Goal: Information Seeking & Learning: Check status

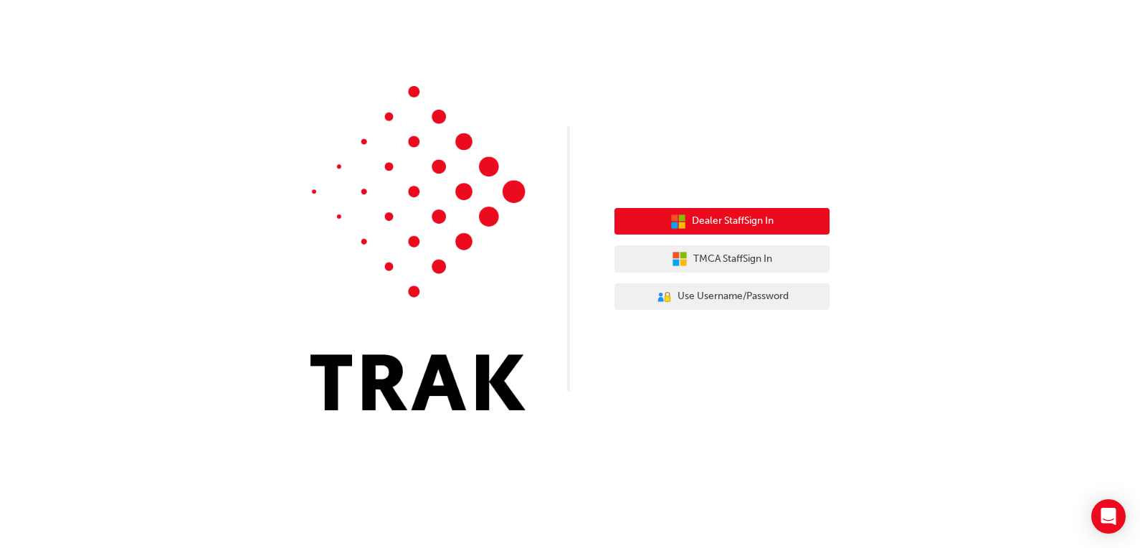
click at [785, 232] on button "Dealer Staff Sign In" at bounding box center [721, 221] width 215 height 27
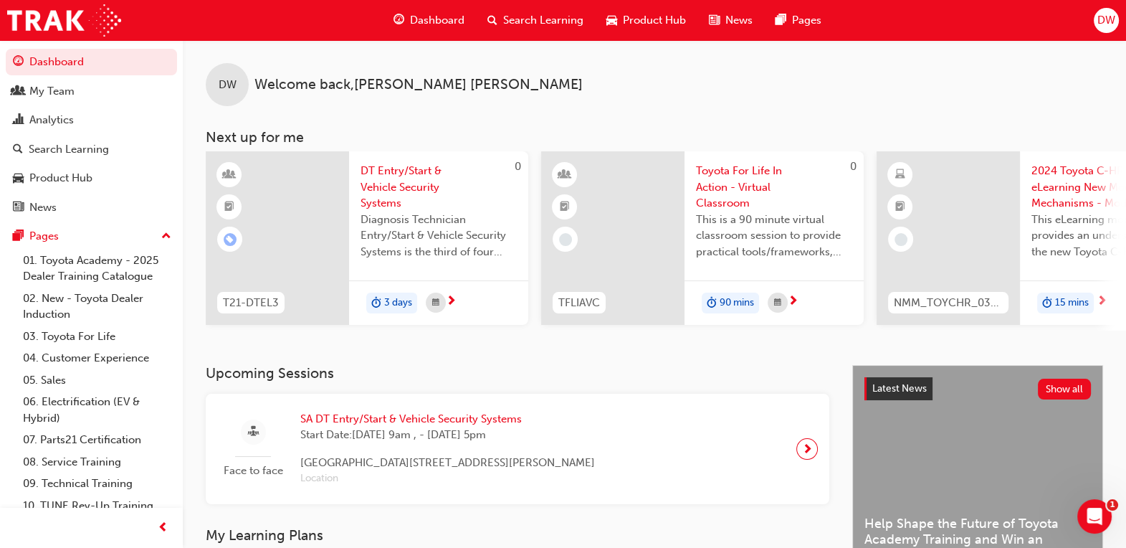
click at [427, 18] on span "Dashboard" at bounding box center [437, 20] width 54 height 16
click at [545, 17] on span "Search Learning" at bounding box center [543, 20] width 80 height 16
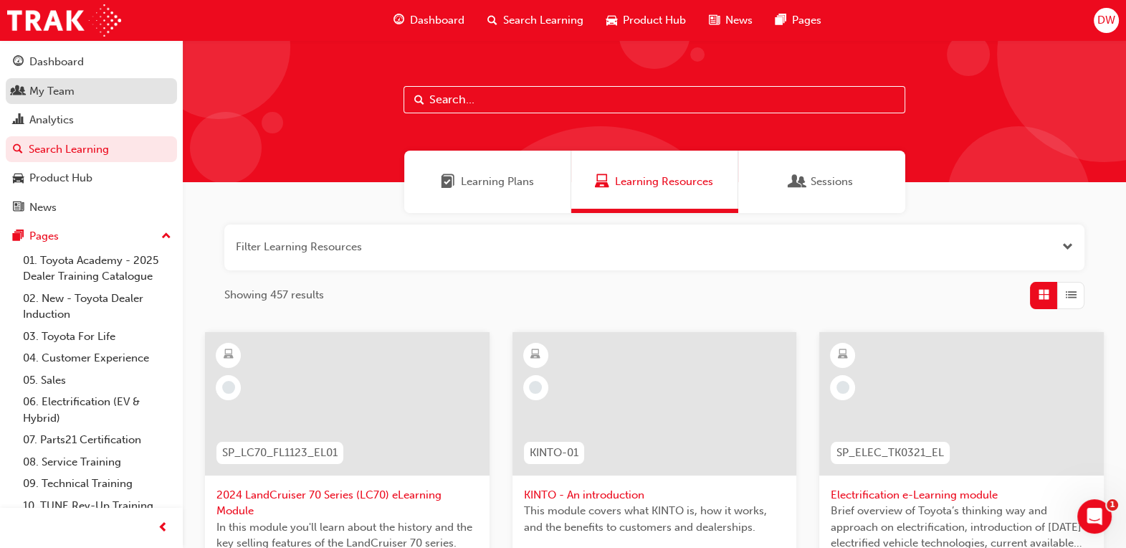
click at [66, 92] on div "My Team" at bounding box center [51, 91] width 45 height 16
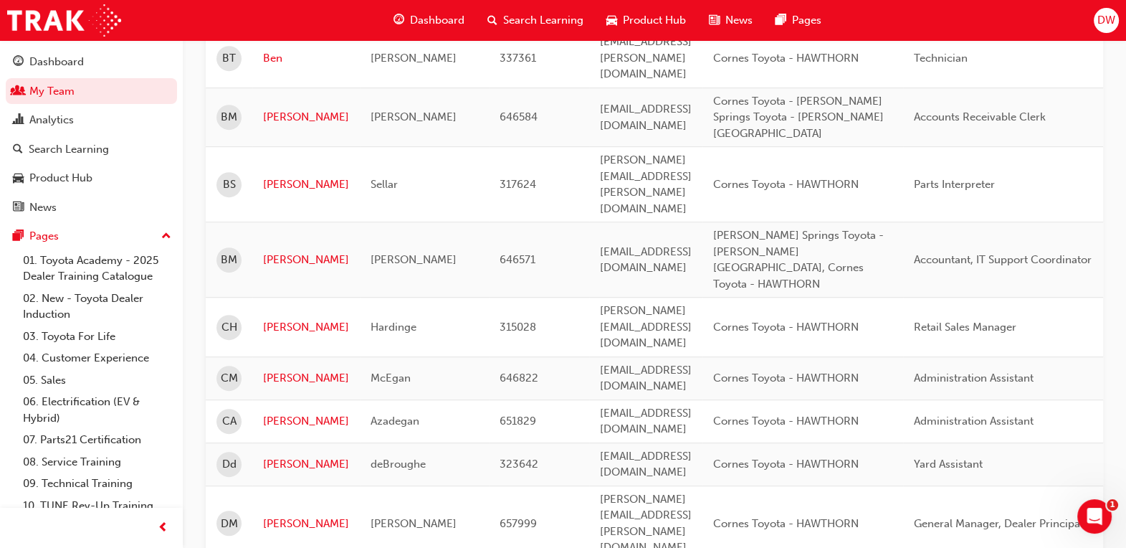
scroll to position [896, 0]
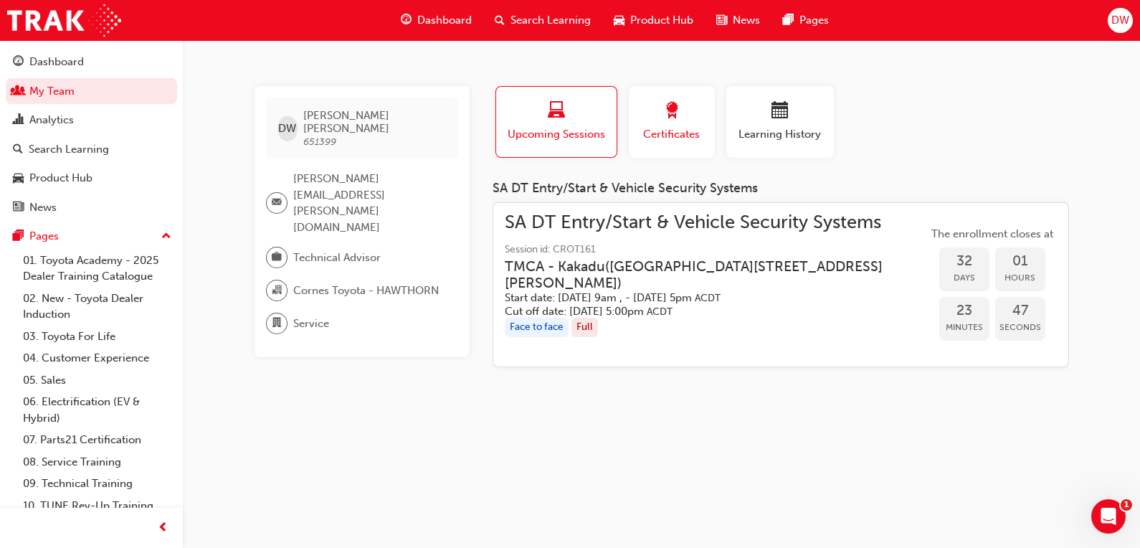
click at [666, 140] on span "Certificates" at bounding box center [671, 134] width 65 height 16
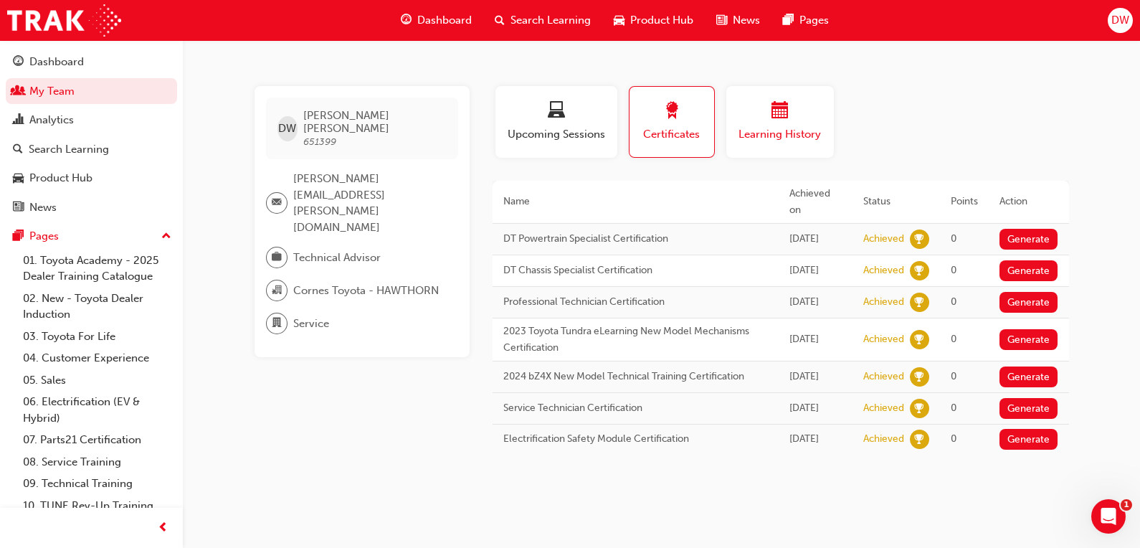
click at [794, 119] on div "button" at bounding box center [780, 113] width 86 height 22
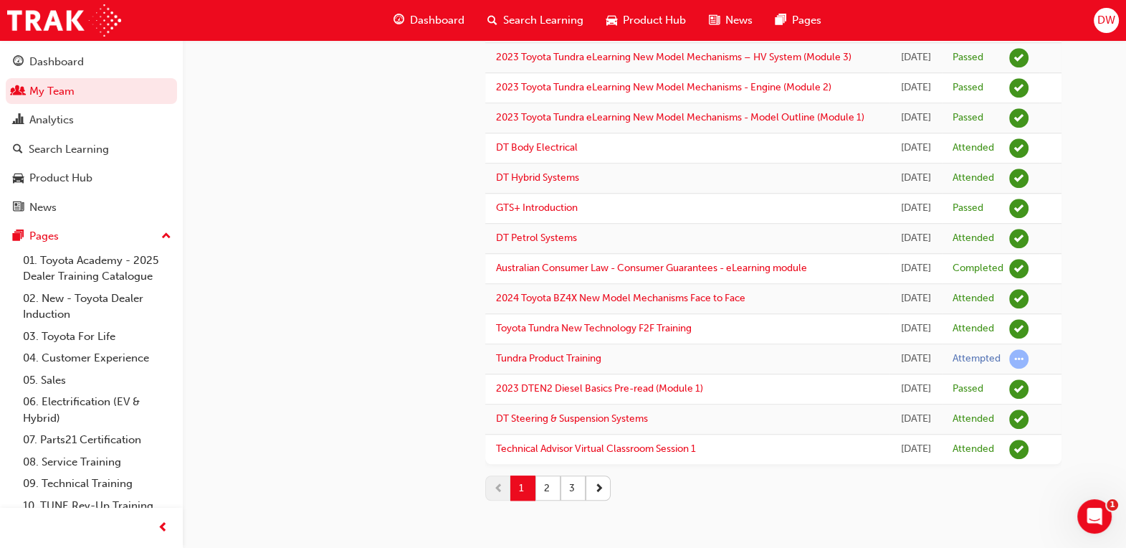
scroll to position [1796, 0]
click at [548, 489] on button "2" at bounding box center [548, 487] width 25 height 25
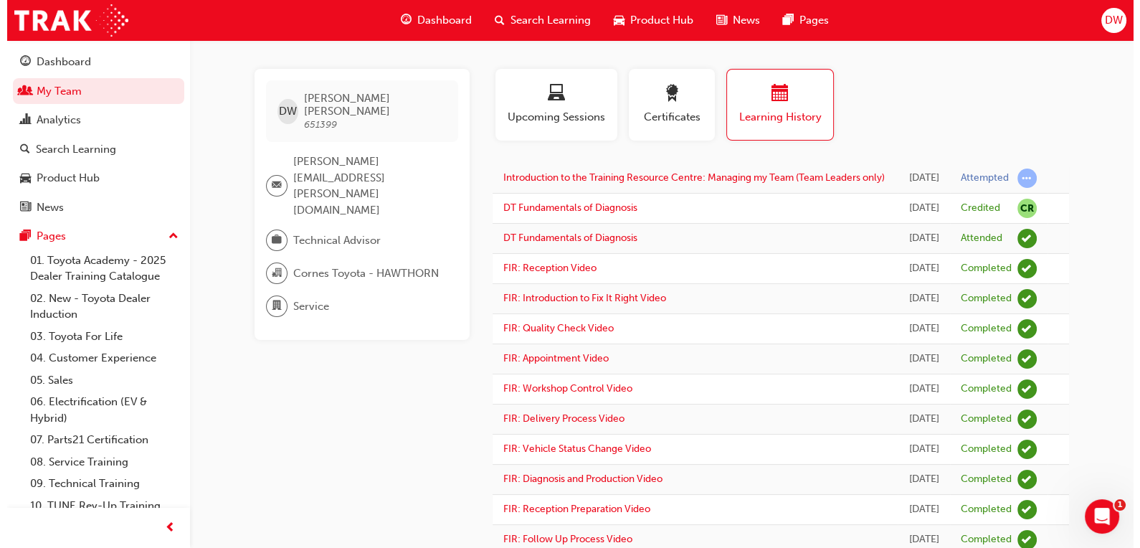
scroll to position [0, 0]
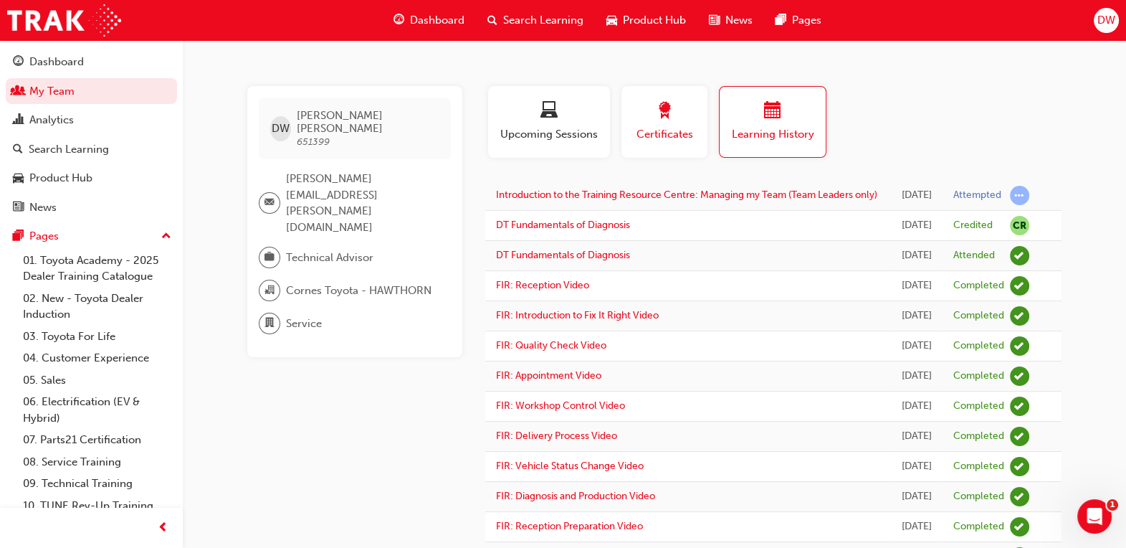
click at [682, 125] on div "Certificates" at bounding box center [664, 122] width 65 height 41
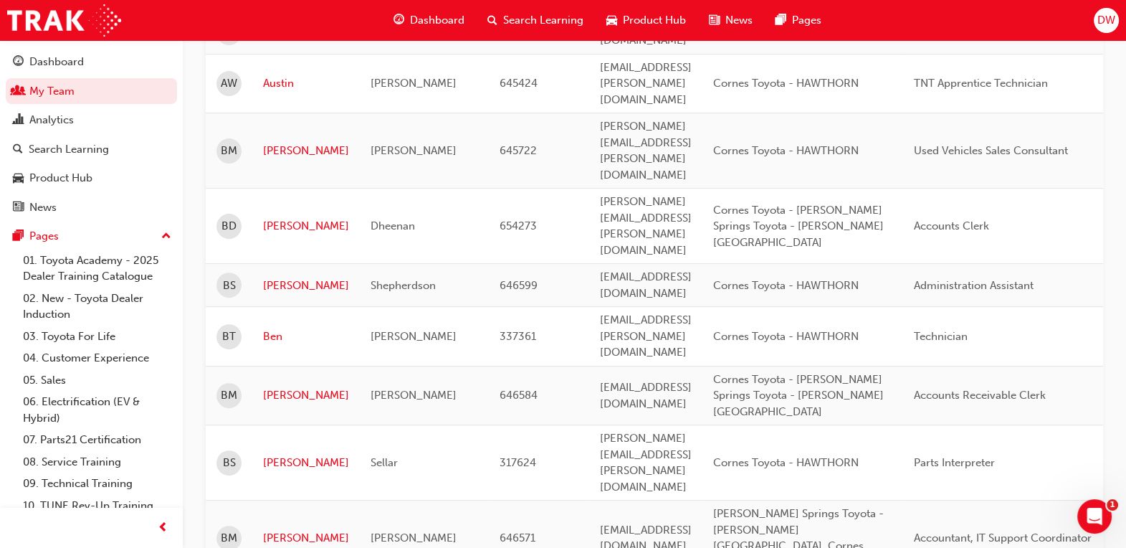
scroll to position [627, 0]
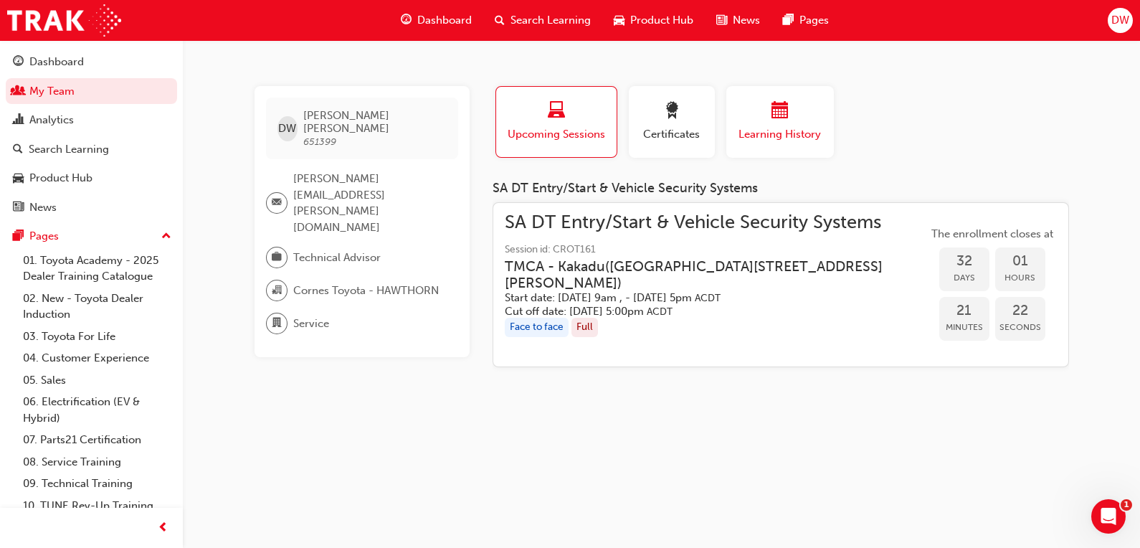
click at [767, 135] on span "Learning History" at bounding box center [780, 134] width 86 height 16
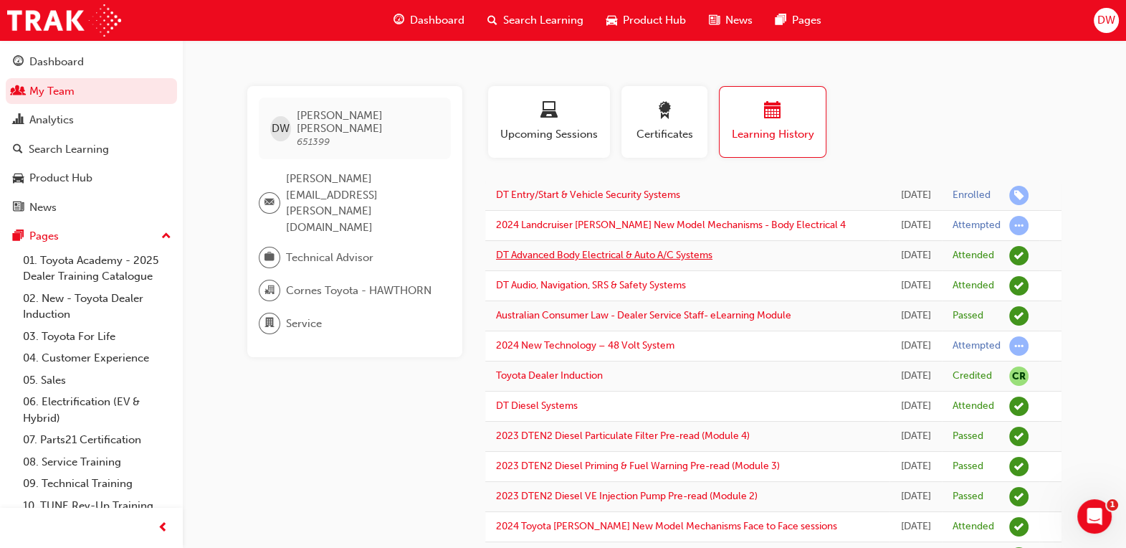
click at [610, 261] on link "DT Advanced Body Electrical & Auto A/C Systems" at bounding box center [604, 255] width 217 height 12
